Goal: Navigation & Orientation: Find specific page/section

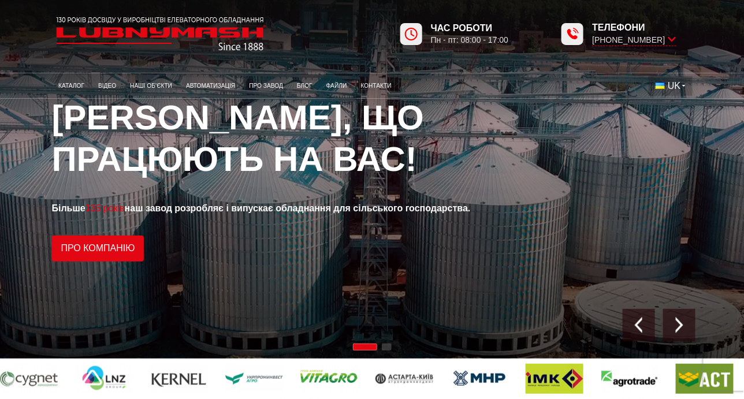
click at [684, 84] on button "UK" at bounding box center [671, 86] width 44 height 20
click at [10, 176] on div "1 / 2" at bounding box center [372, 179] width 745 height 359
click at [152, 85] on link "Наші об’єкти" at bounding box center [151, 85] width 56 height 19
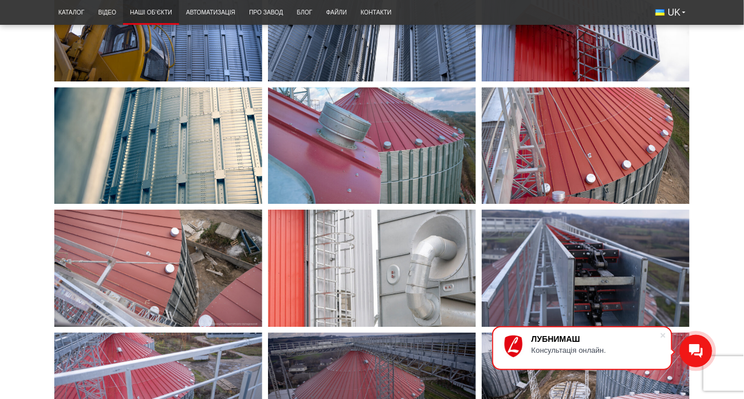
scroll to position [1010, 0]
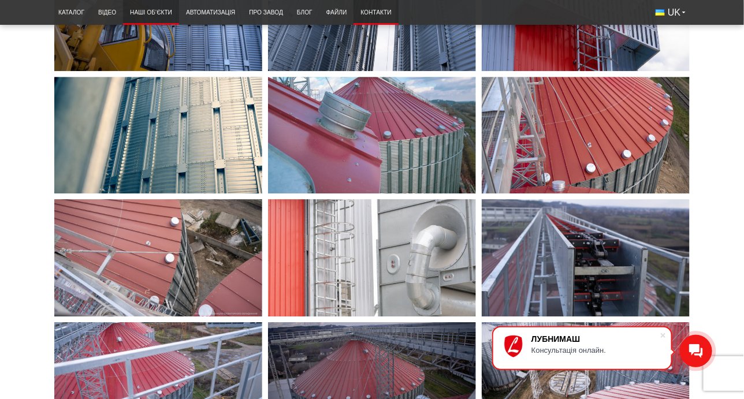
click at [374, 16] on link "Контакти" at bounding box center [376, 12] width 44 height 19
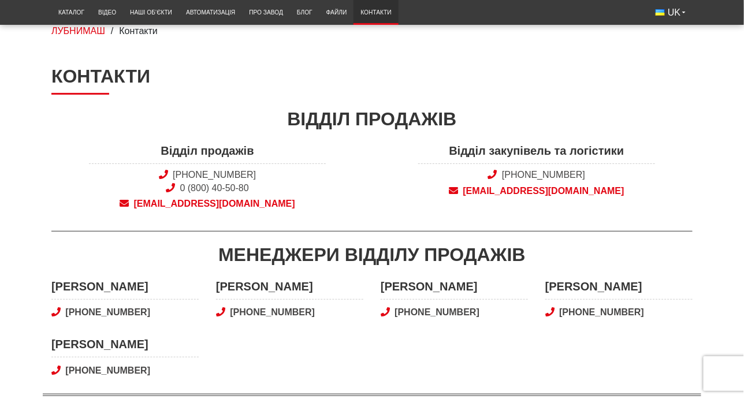
scroll to position [83, 0]
